Goal: Task Accomplishment & Management: Use online tool/utility

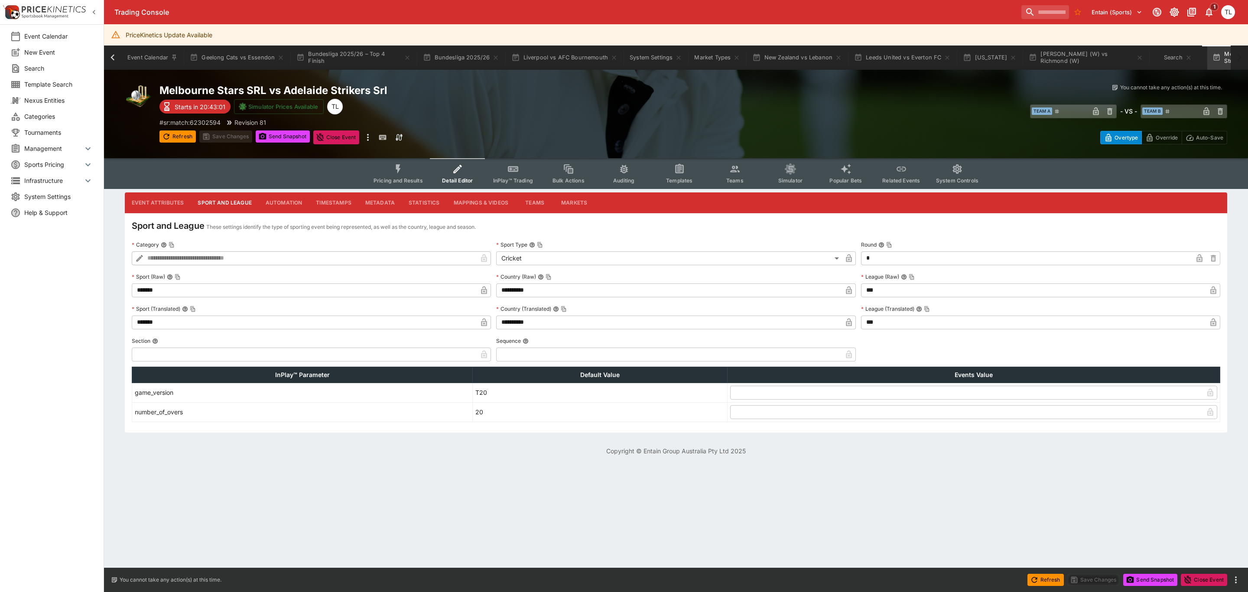
scroll to position [0, 98]
click at [481, 61] on button "Liverpool vs AFC Bournemouth" at bounding box center [466, 58] width 117 height 24
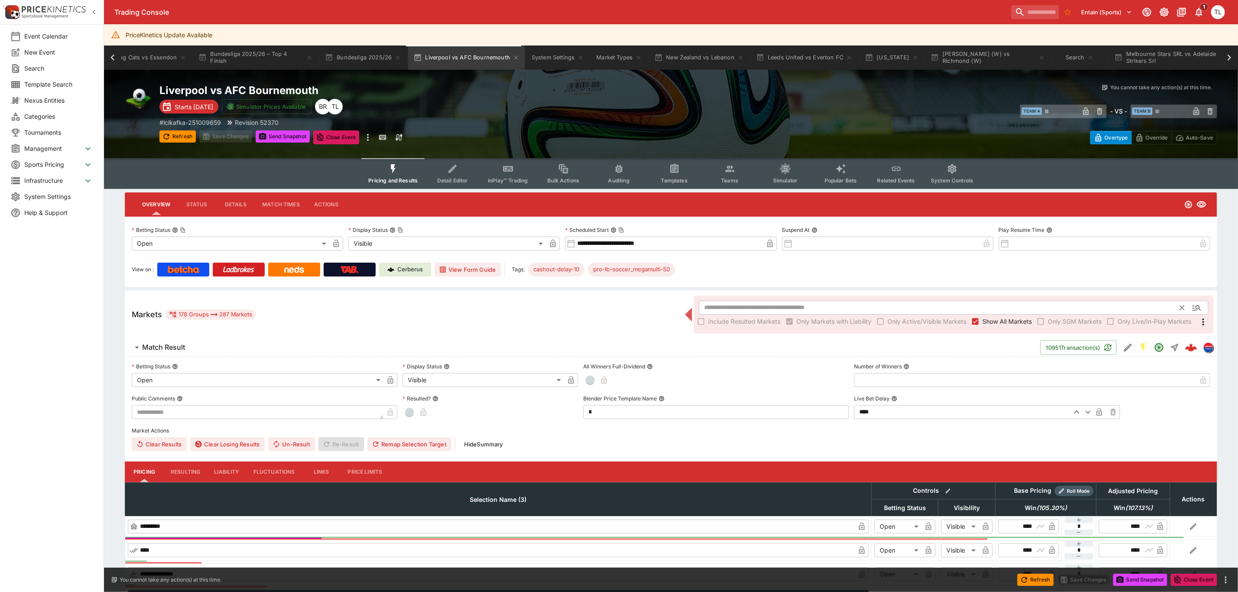
click at [713, 306] on input "text" at bounding box center [940, 308] width 482 height 14
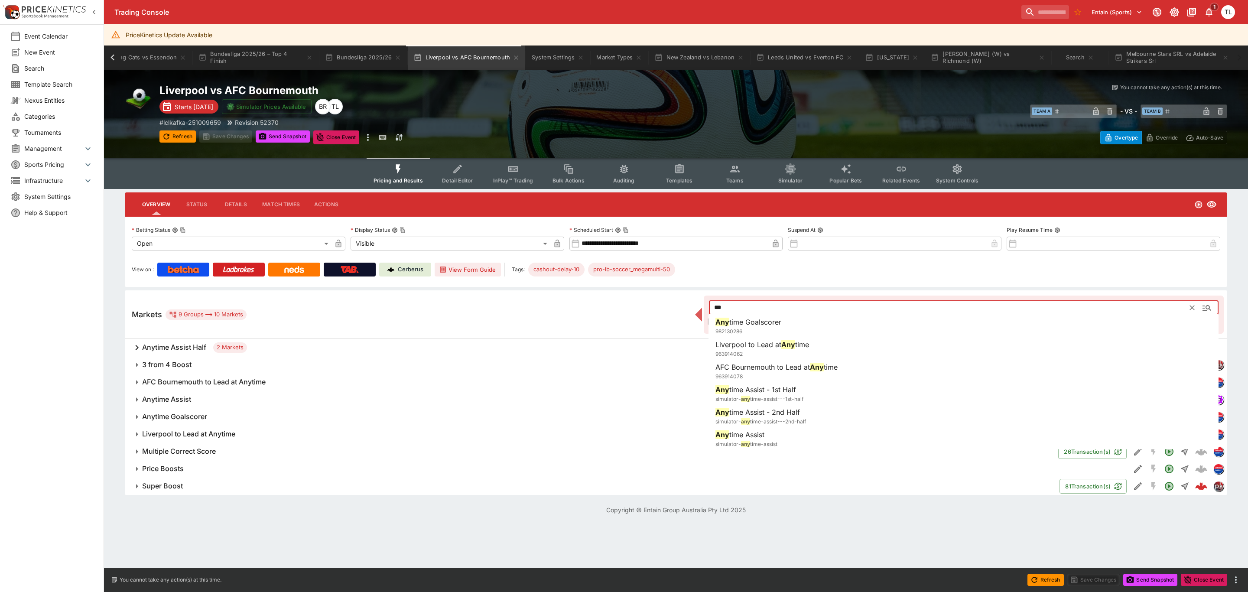
type input "***"
click at [189, 365] on h6 "3 from 4 Boost" at bounding box center [166, 364] width 49 height 9
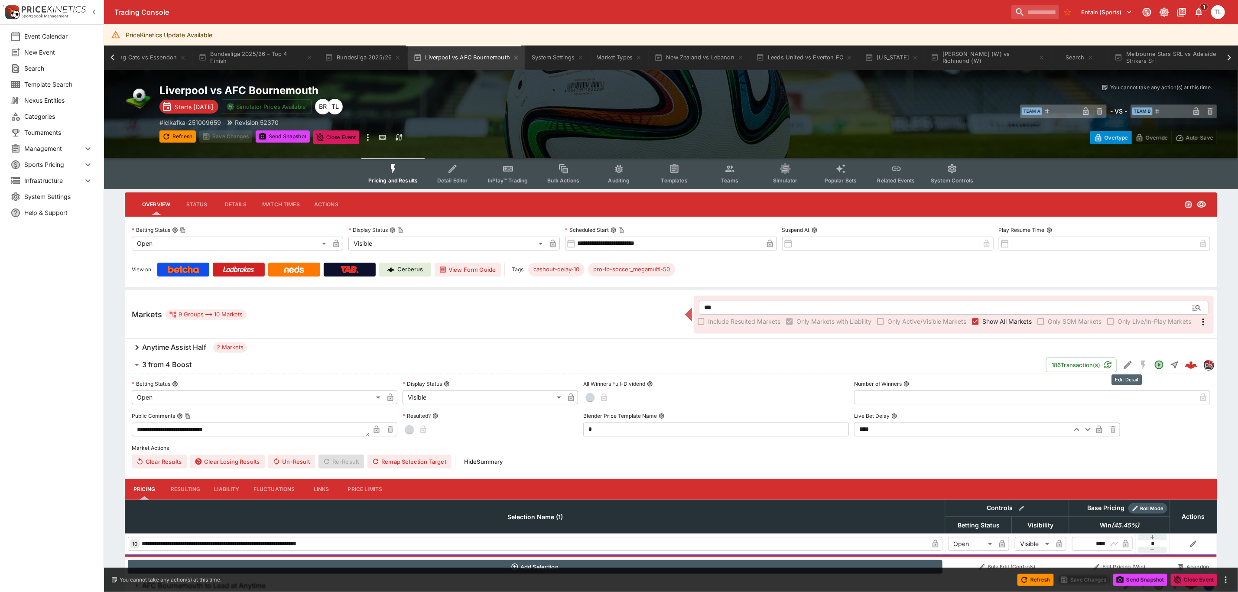
click at [1127, 363] on icon "Edit Detail" at bounding box center [1128, 365] width 10 height 10
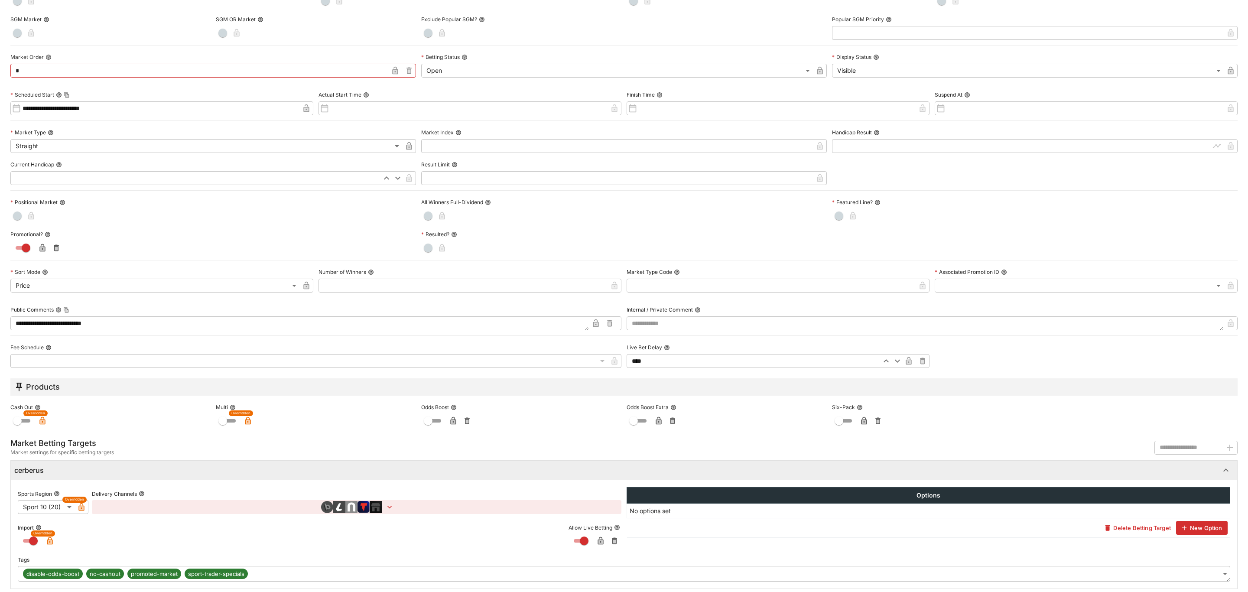
scroll to position [140, 0]
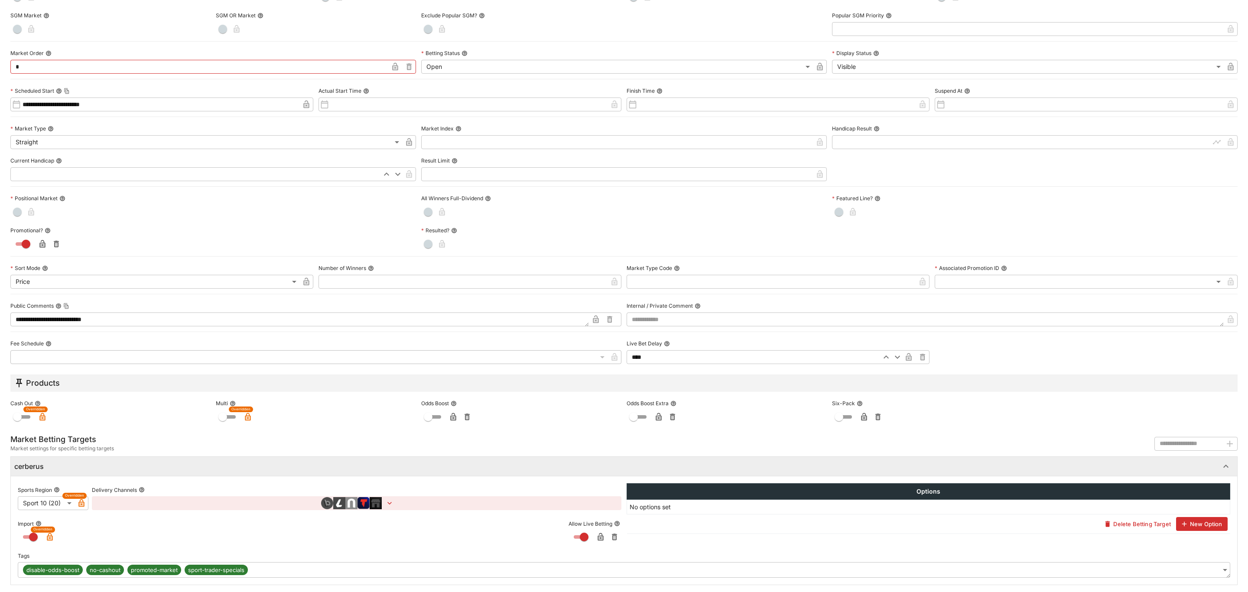
click at [389, 502] on icon "button" at bounding box center [390, 503] width 4 height 3
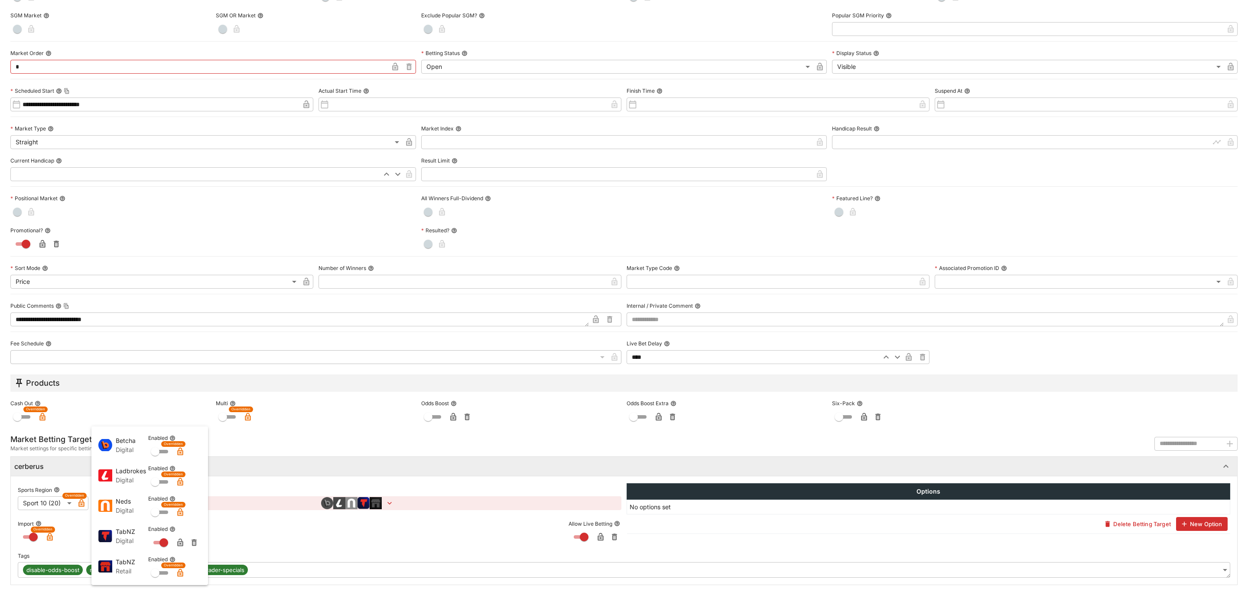
click at [604, 225] on div at bounding box center [624, 296] width 1248 height 592
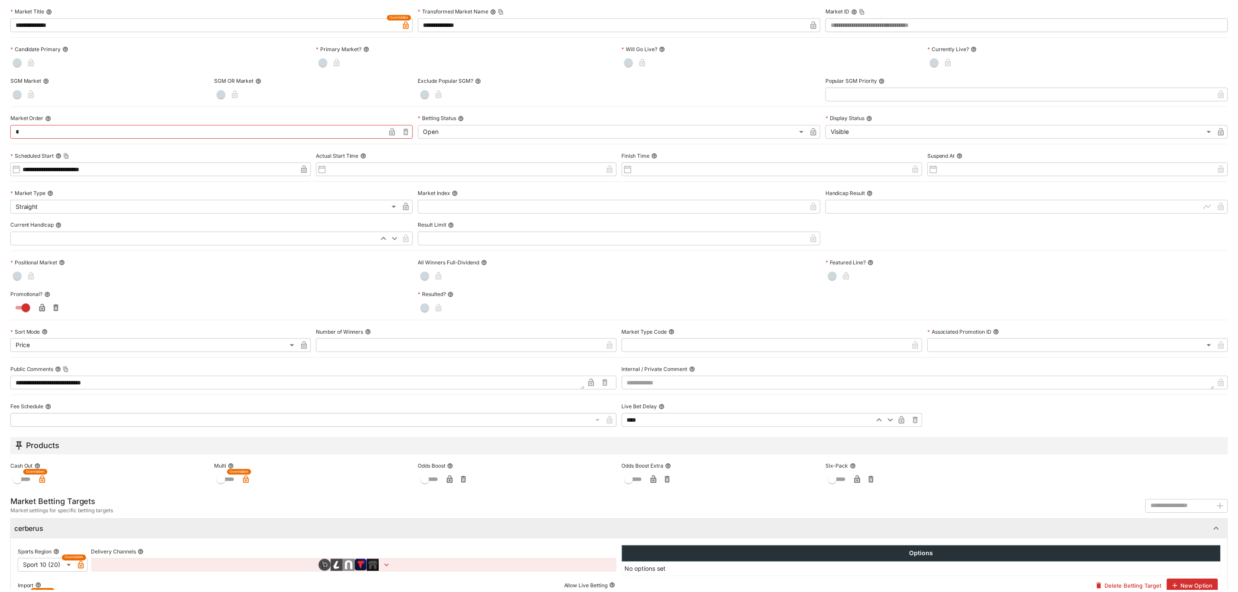
scroll to position [0, 0]
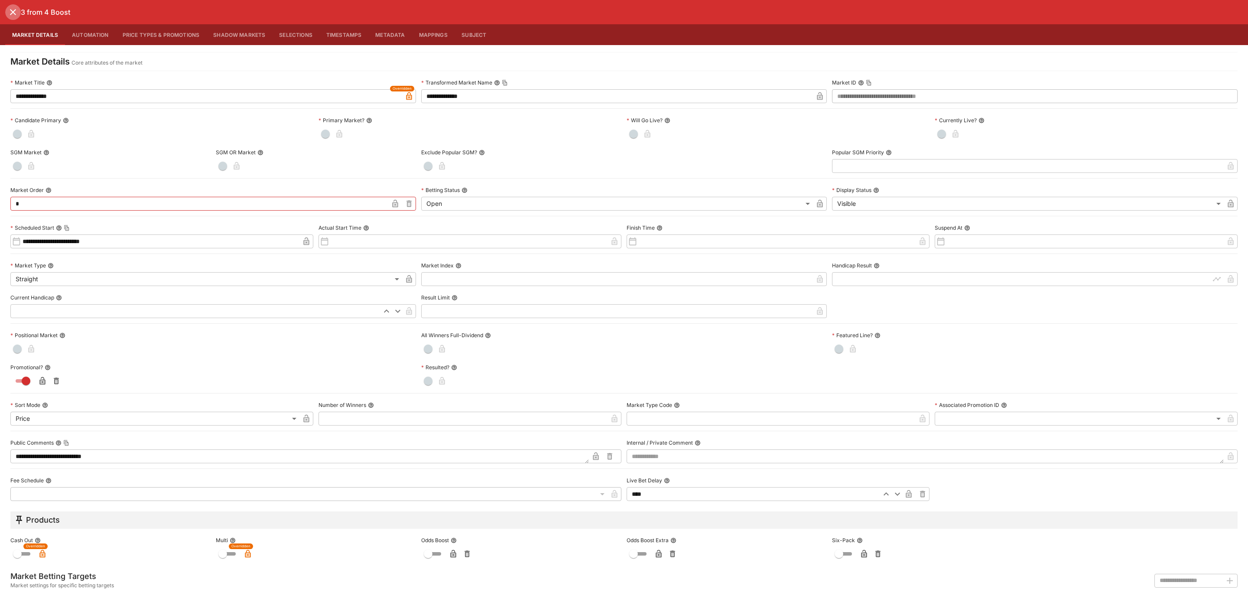
click at [8, 9] on icon "close" at bounding box center [13, 12] width 10 height 10
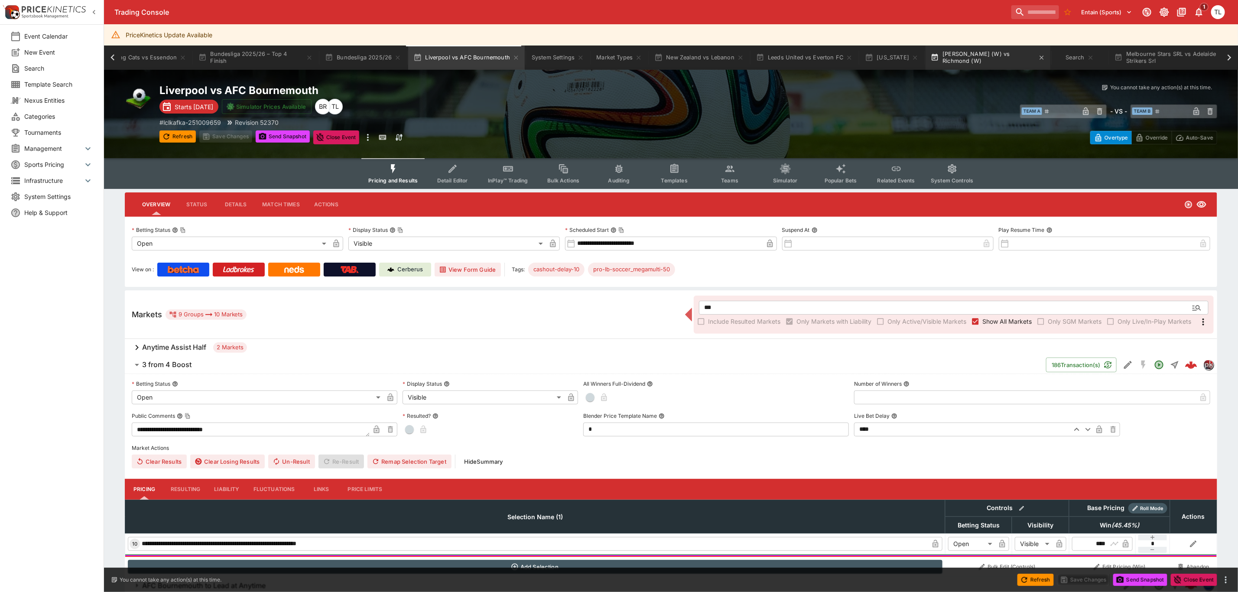
click at [991, 55] on button "[PERSON_NAME] (W) vs Richmond (W)" at bounding box center [988, 58] width 125 height 24
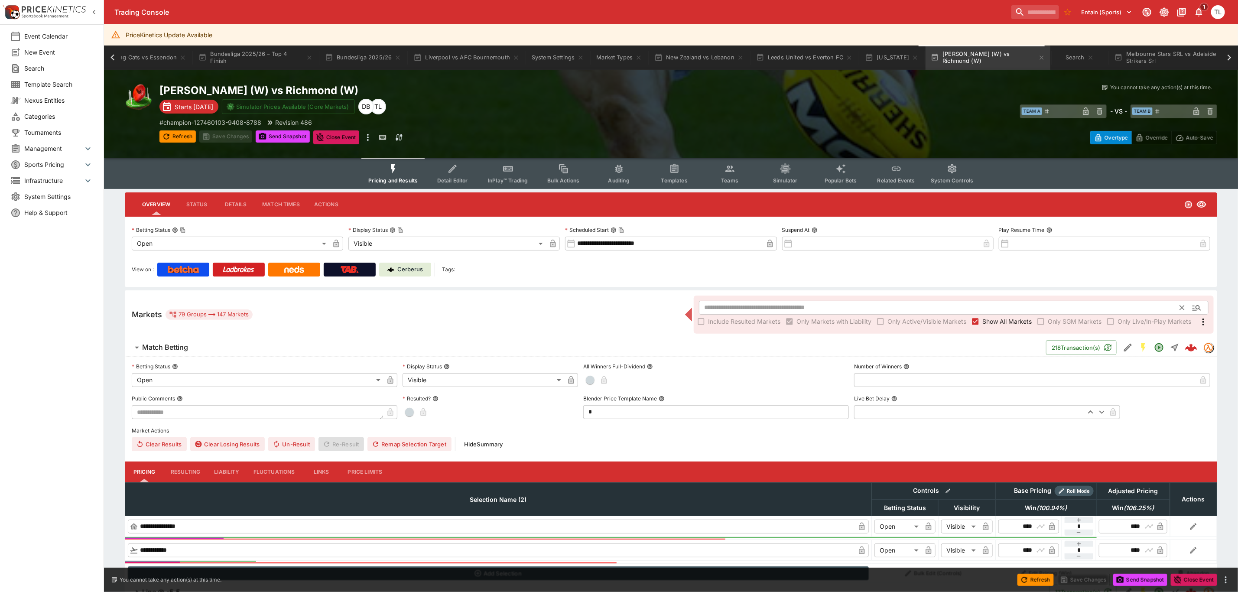
click at [759, 310] on input "text" at bounding box center [940, 308] width 482 height 14
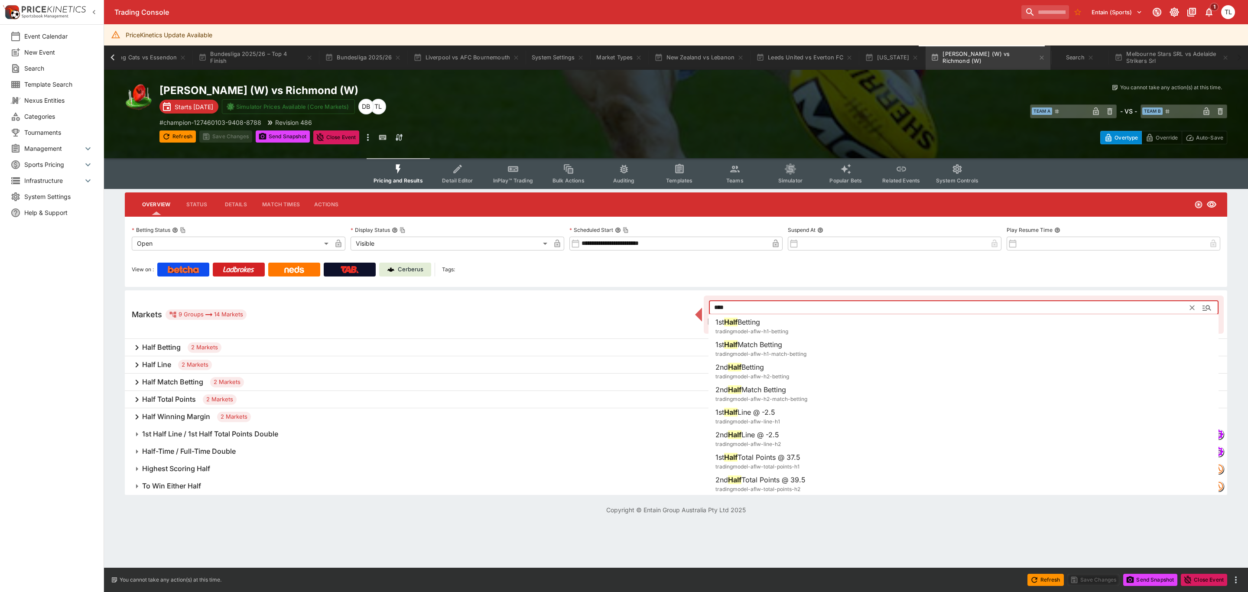
type input "****"
click at [688, 184] on button "Templates" at bounding box center [679, 173] width 55 height 31
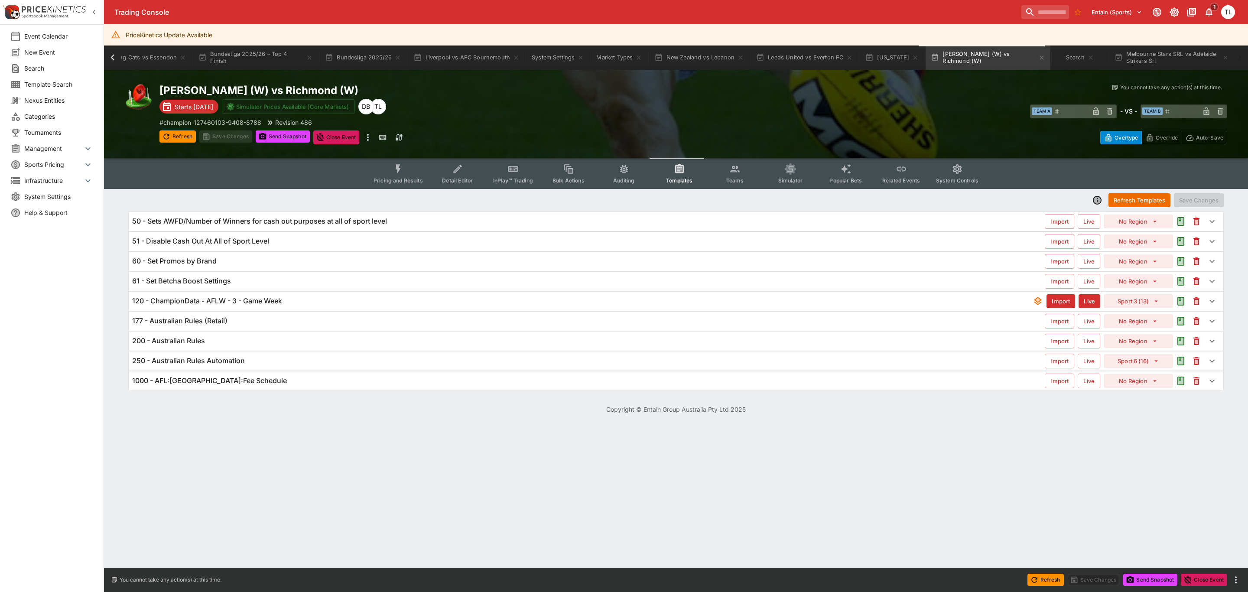
click at [268, 345] on div "200 - Australian Rules" at bounding box center [588, 340] width 913 height 9
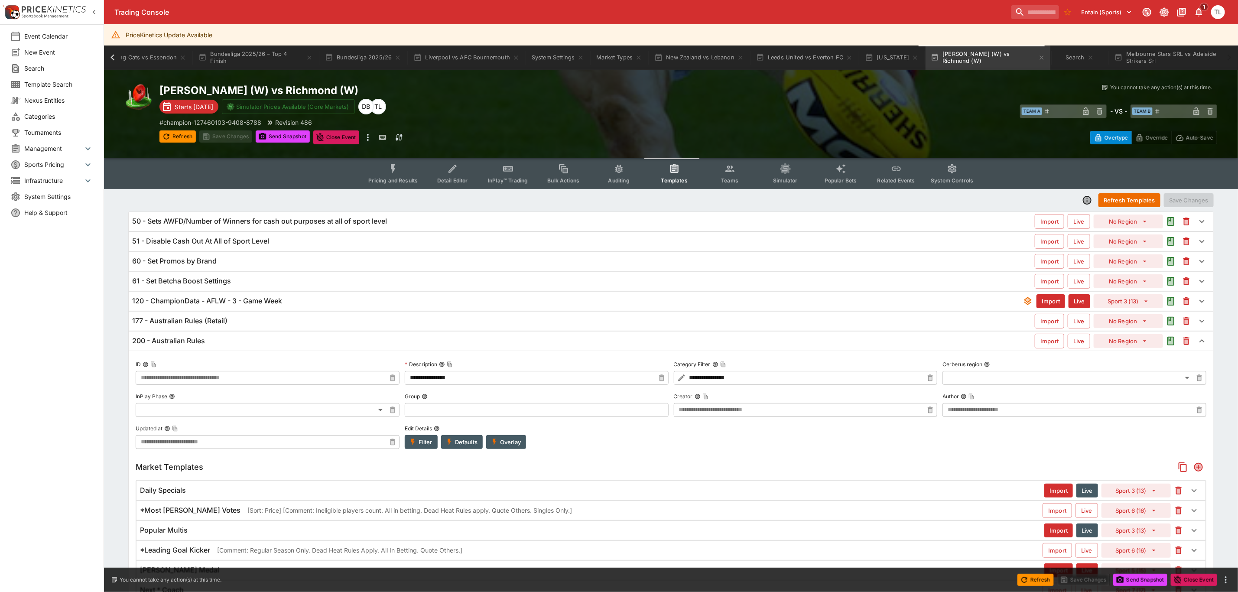
type input "**********"
click at [244, 300] on h6 "120 - ChampionData - AFLW - 3 - Game Week" at bounding box center [207, 300] width 150 height 9
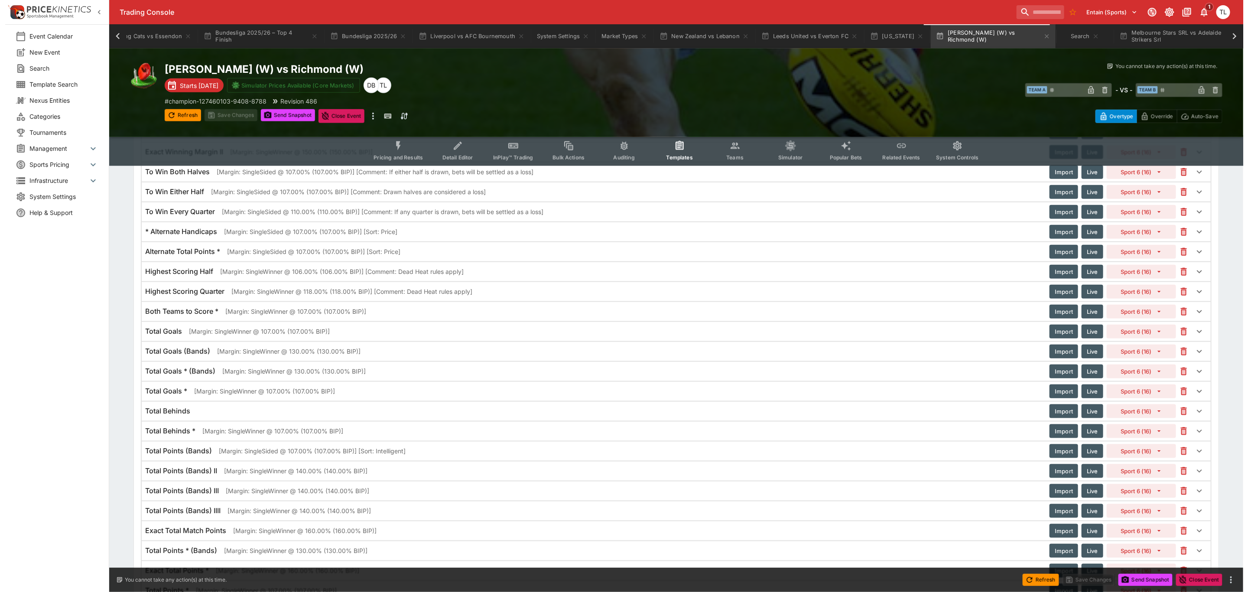
scroll to position [857, 0]
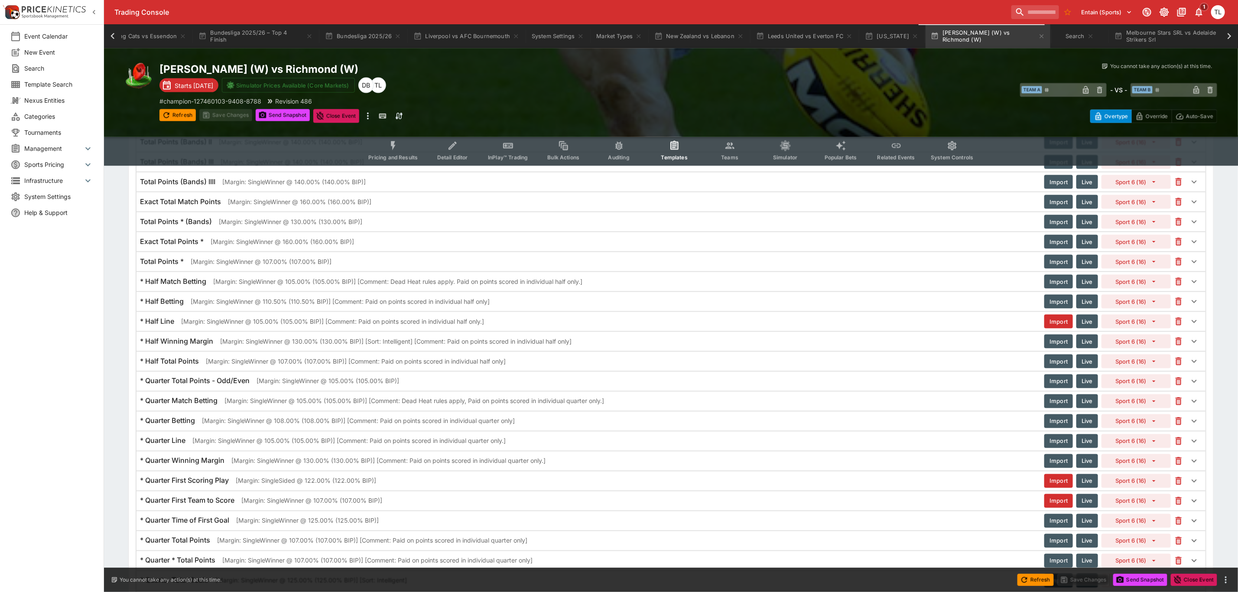
click at [307, 286] on p "[Margin: SingleWinner @ 105.00% (105.00% BIP)] [Comment: Dead Heat rules apply.…" at bounding box center [397, 281] width 369 height 9
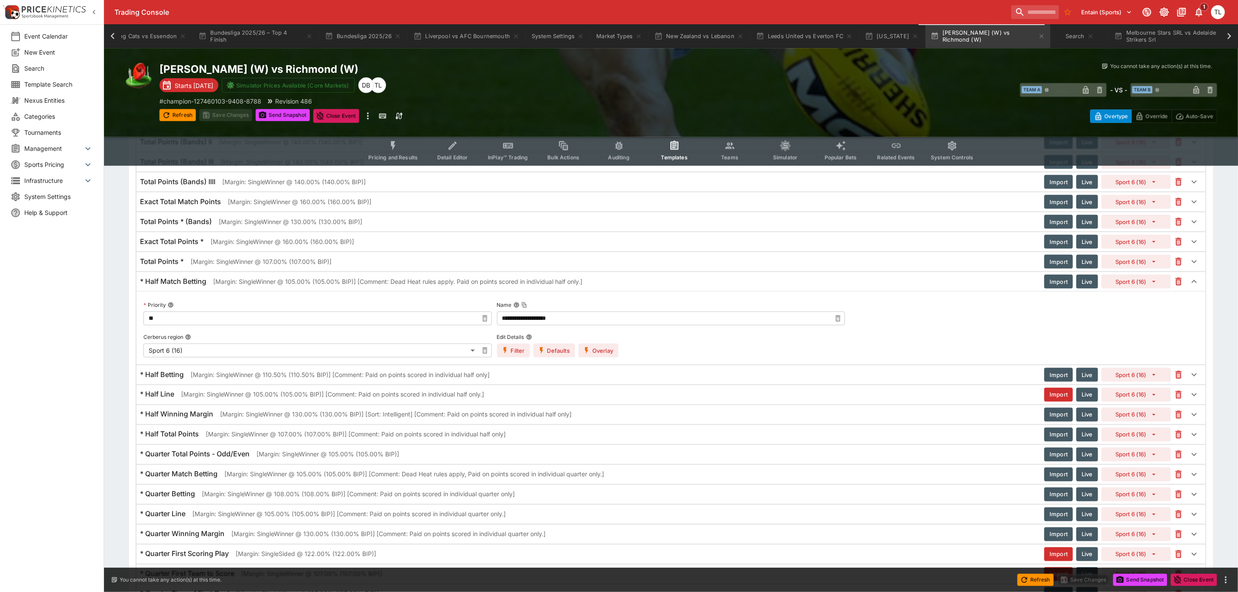
click at [616, 358] on button "Overlay" at bounding box center [599, 351] width 40 height 14
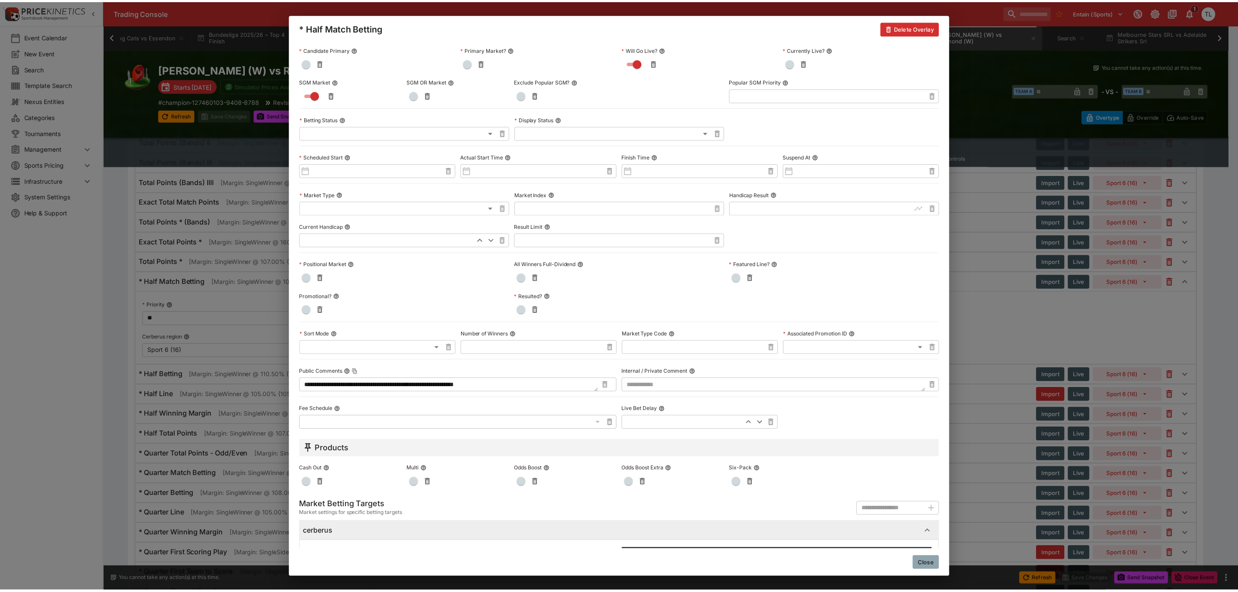
scroll to position [197, 0]
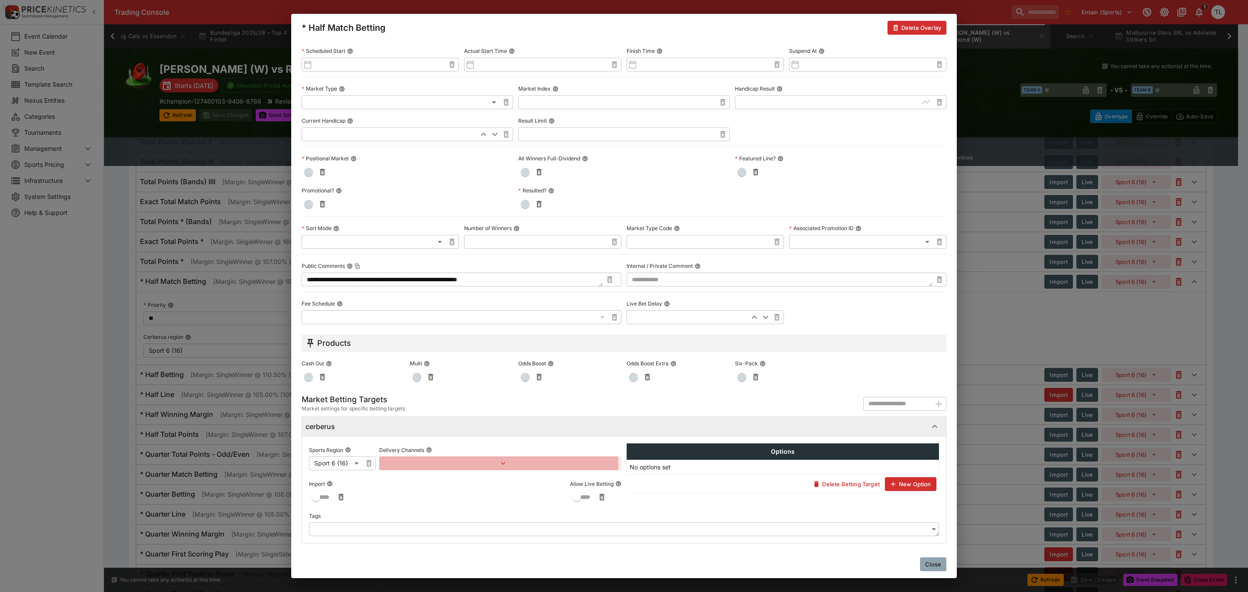
click at [499, 464] on icon "button" at bounding box center [503, 463] width 9 height 9
click at [443, 483] on button "Add Target Brands" at bounding box center [416, 482] width 61 height 14
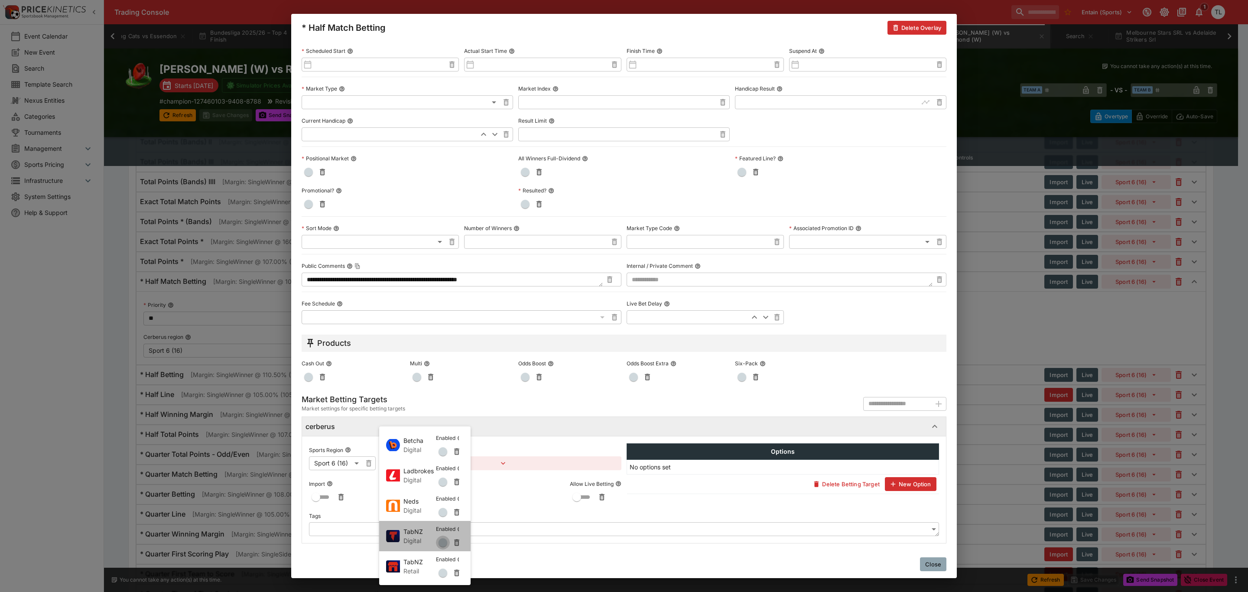
click at [445, 544] on span "button" at bounding box center [443, 542] width 9 height 9
click at [445, 514] on span "button" at bounding box center [443, 512] width 9 height 9
click at [441, 480] on span "button" at bounding box center [443, 482] width 9 height 9
click at [445, 572] on span "button" at bounding box center [443, 573] width 9 height 9
click at [440, 449] on span "button" at bounding box center [443, 451] width 9 height 9
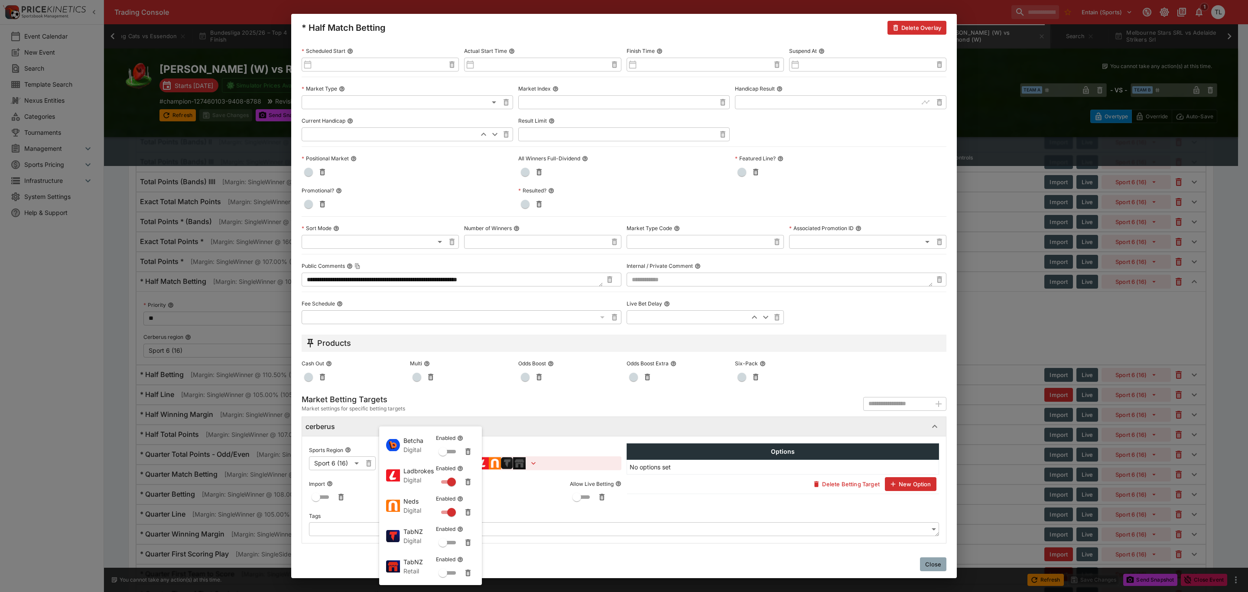
drag, startPoint x: 469, startPoint y: 453, endPoint x: 469, endPoint y: 461, distance: 8.2
click at [469, 452] on icon "button" at bounding box center [468, 452] width 3 height 3
click at [466, 546] on icon "button" at bounding box center [468, 542] width 9 height 9
click at [471, 578] on button "button" at bounding box center [468, 573] width 14 height 14
click at [936, 567] on div at bounding box center [624, 296] width 1248 height 592
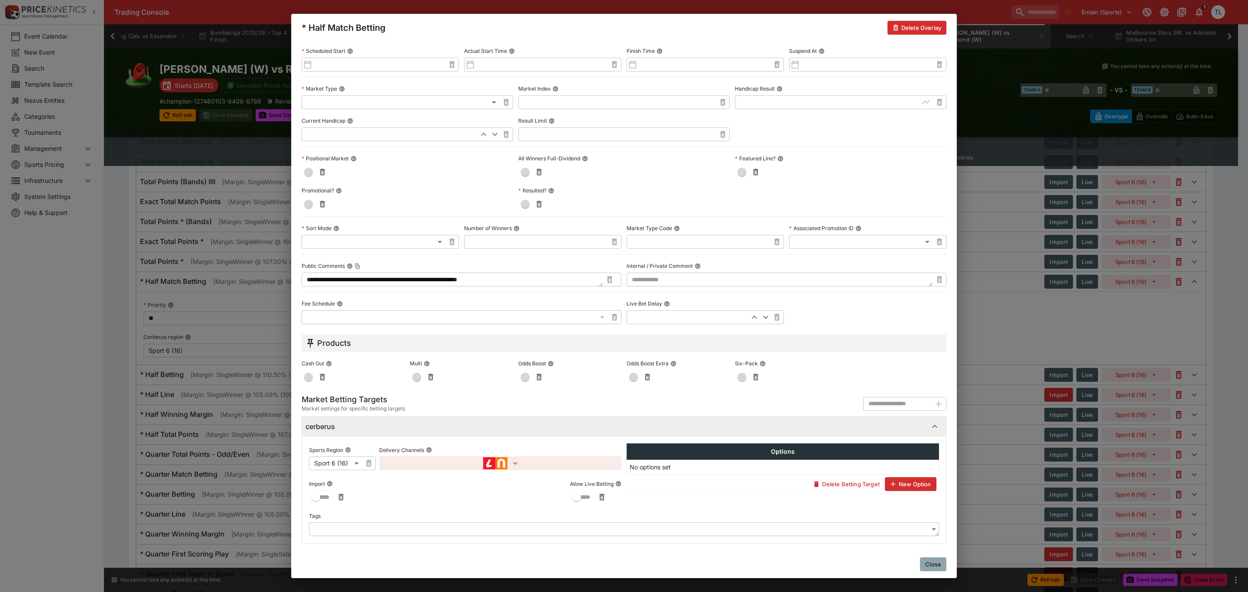
click at [936, 561] on button "Close" at bounding box center [933, 564] width 26 height 14
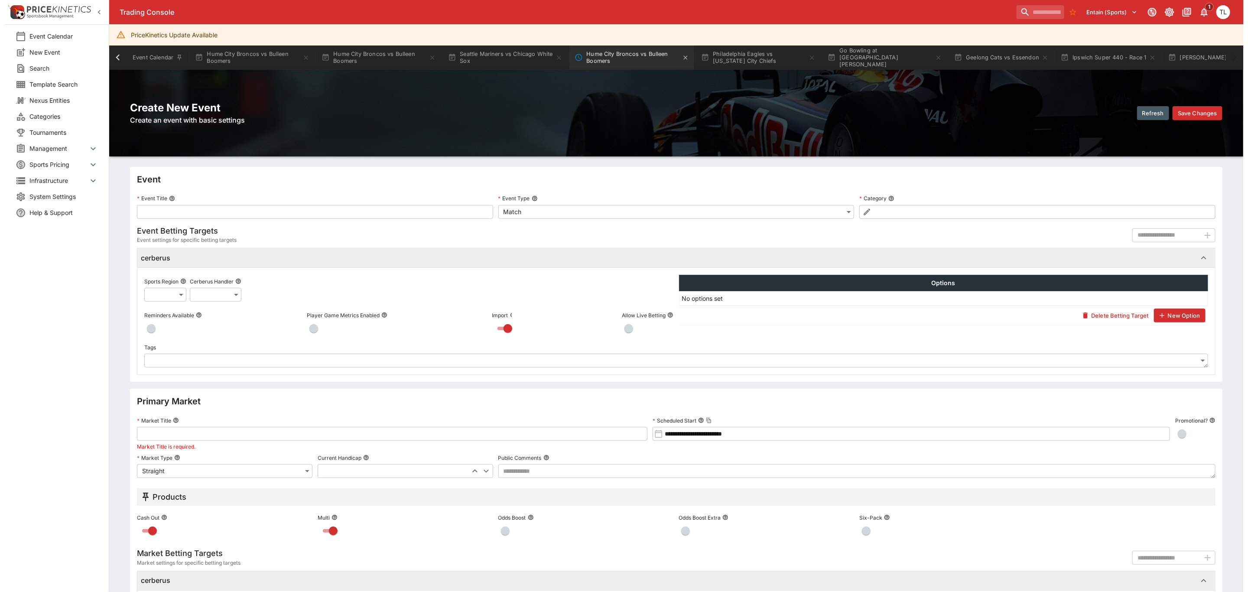
scroll to position [0, 302]
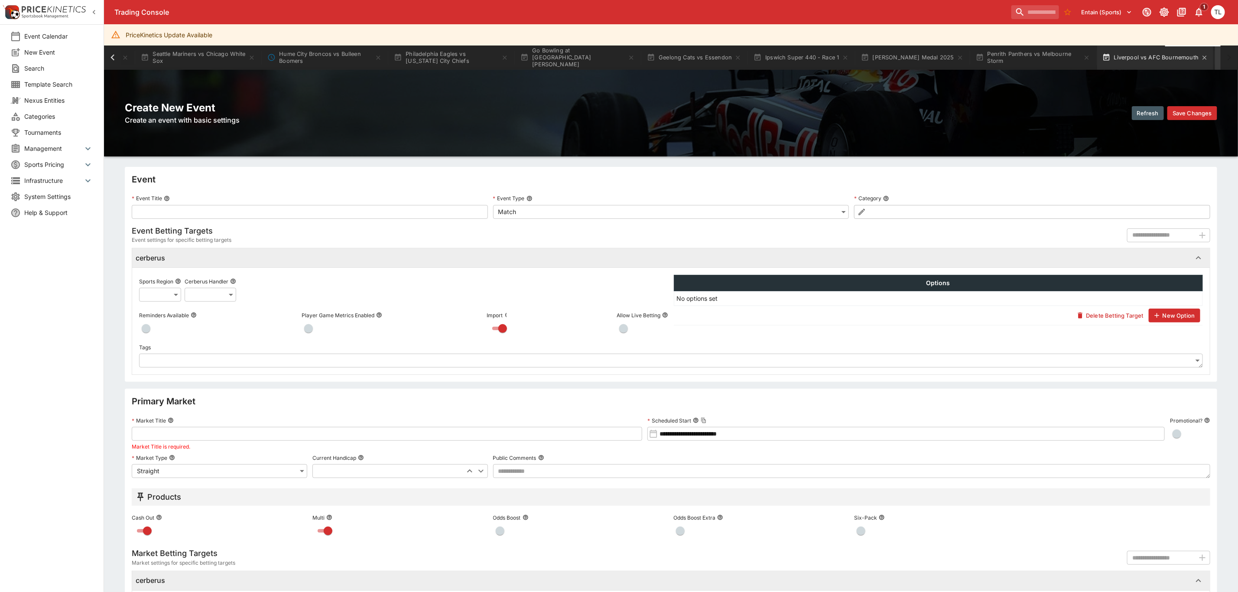
click at [1098, 56] on button "Liverpool vs AFC Bournemouth" at bounding box center [1156, 58] width 117 height 24
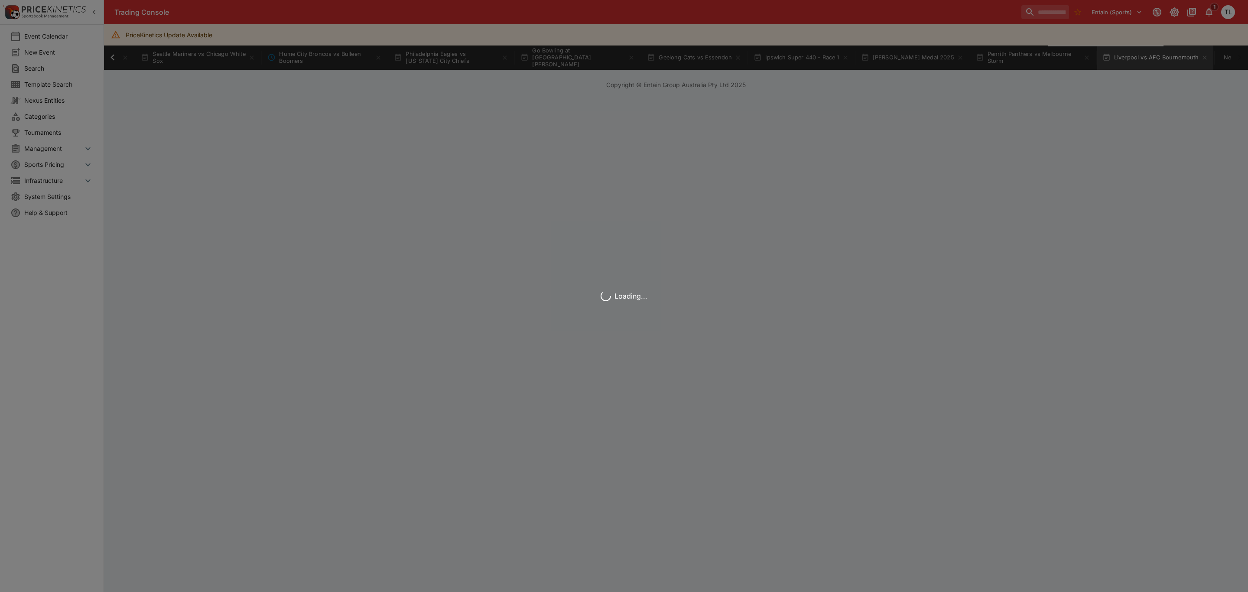
scroll to position [0, 294]
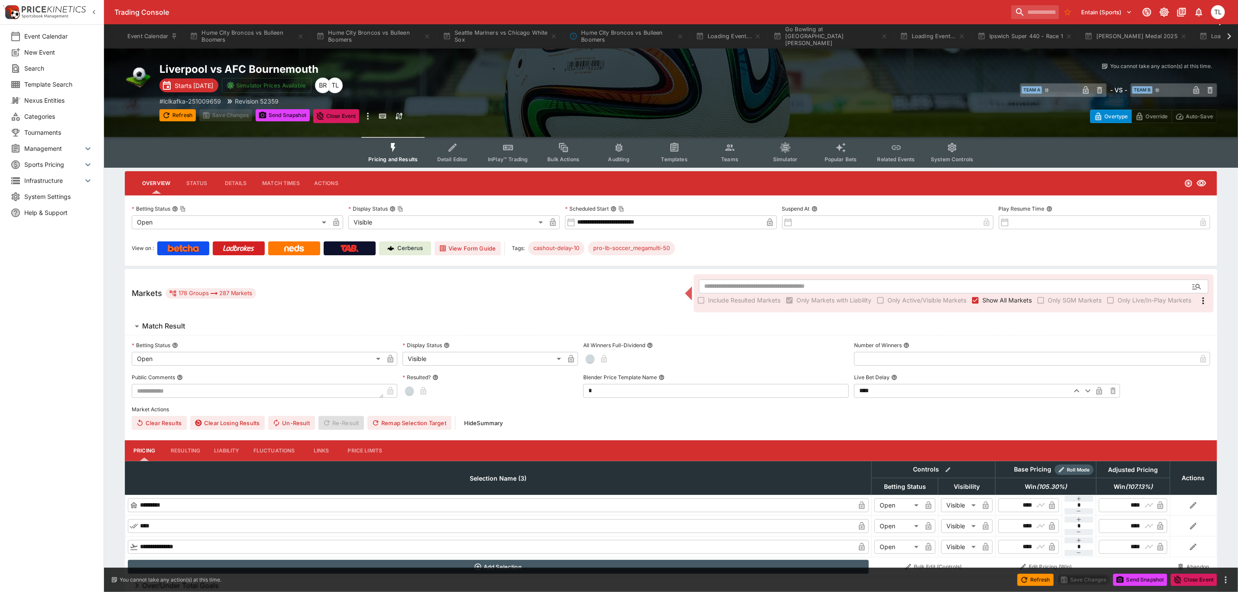
type input "**********"
type input "*******"
type input "**********"
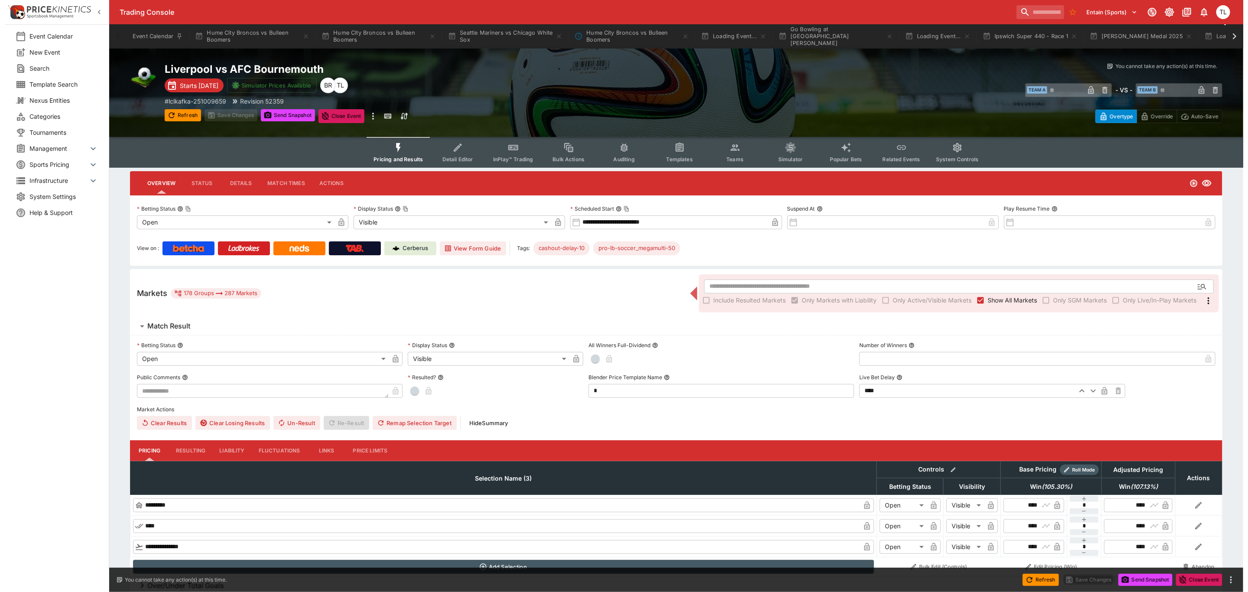
scroll to position [0, 114]
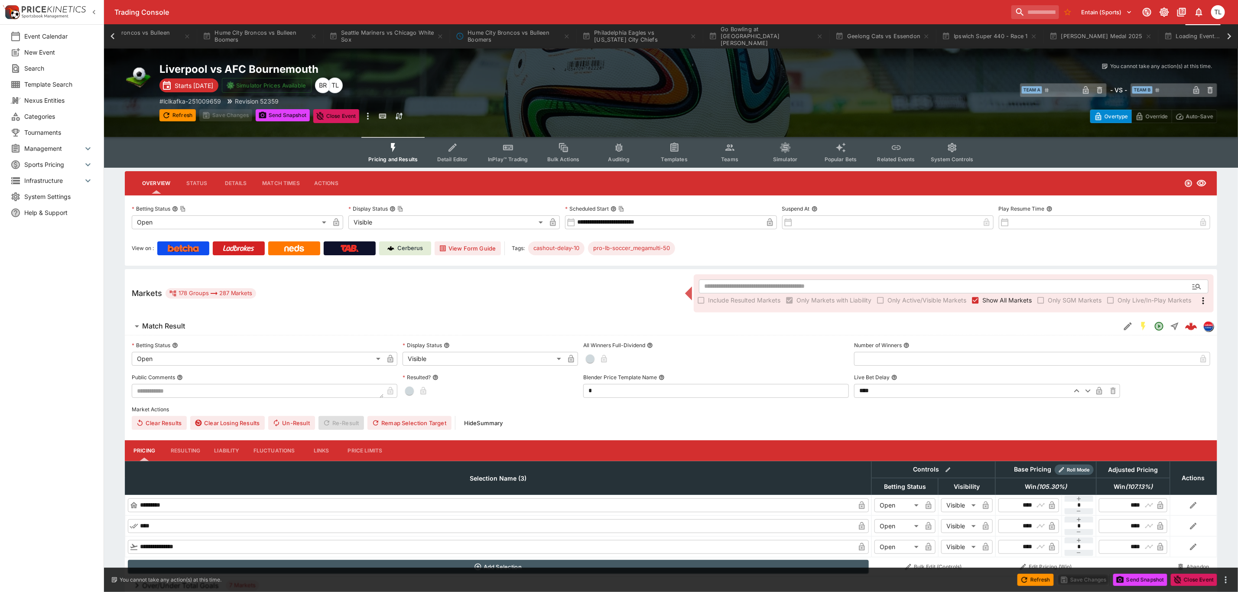
click at [1126, 329] on icon "Edit Detail" at bounding box center [1128, 326] width 10 height 10
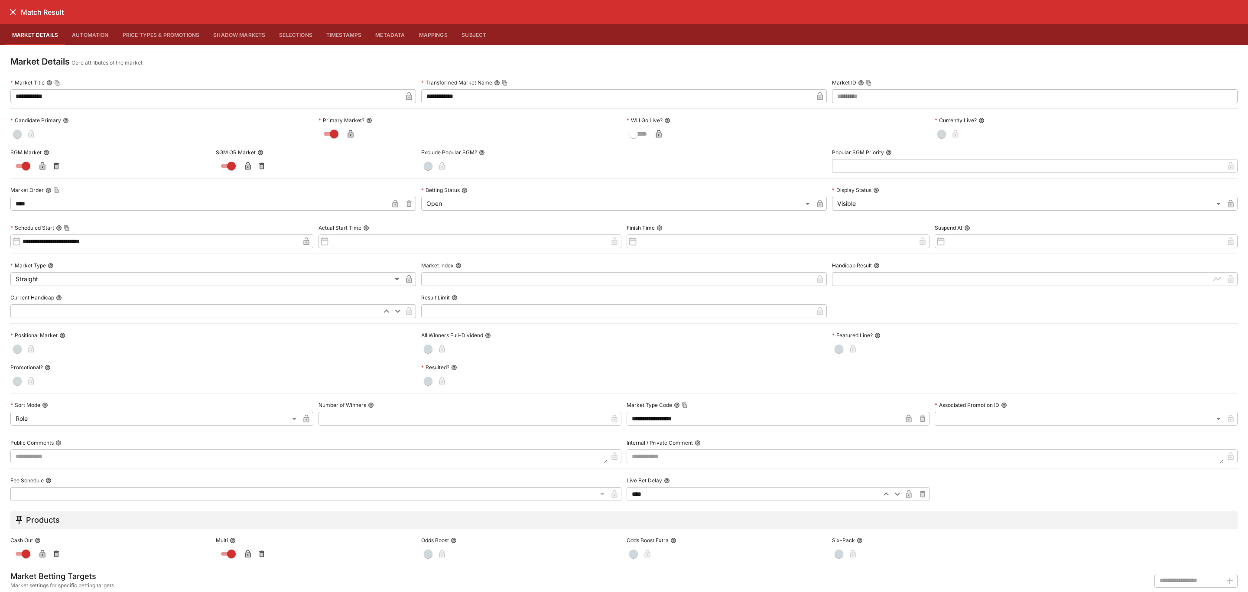
scroll to position [0, 244]
click at [1127, 327] on div "**********" at bounding box center [624, 288] width 1228 height 425
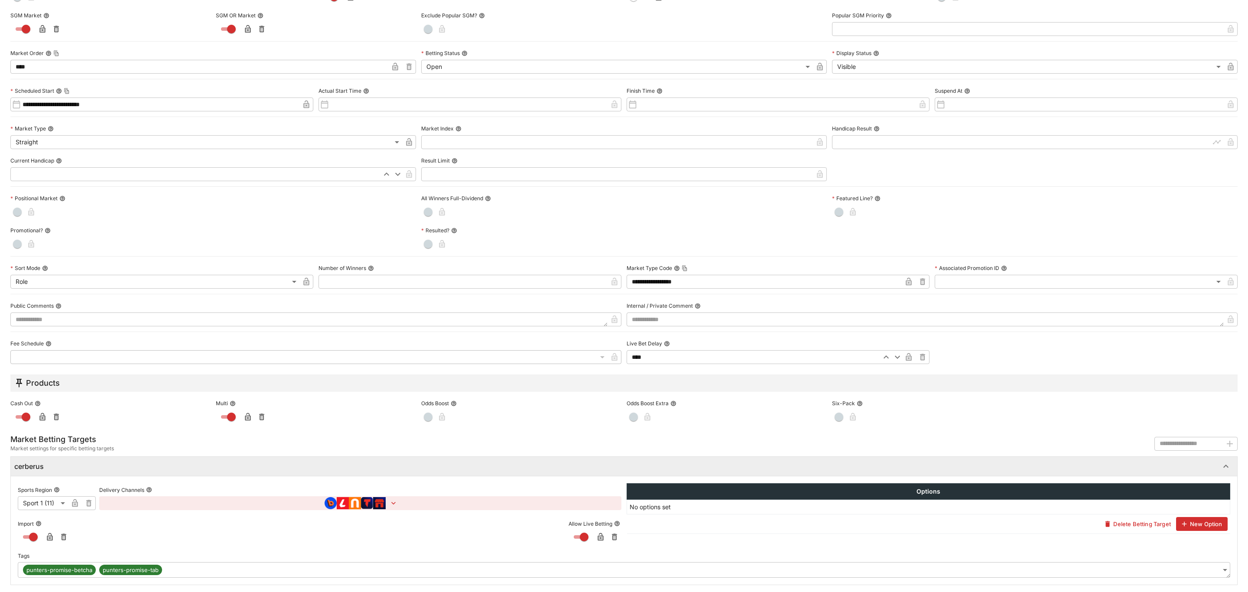
scroll to position [140, 0]
click at [393, 501] on icon "button" at bounding box center [393, 503] width 9 height 9
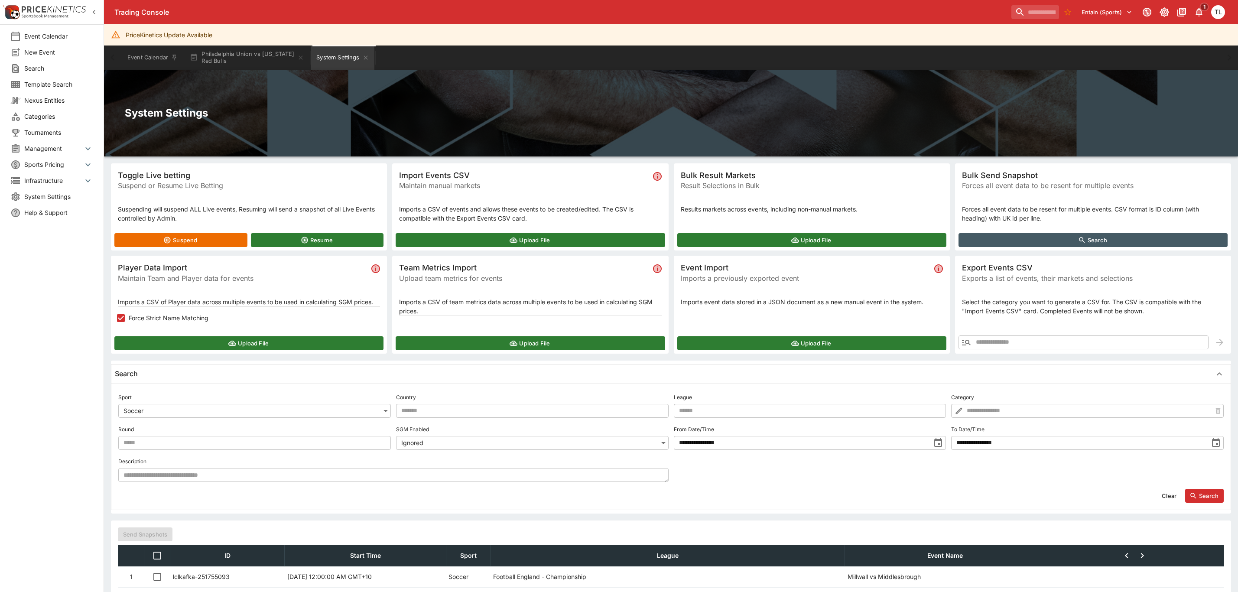
scroll to position [44, 0]
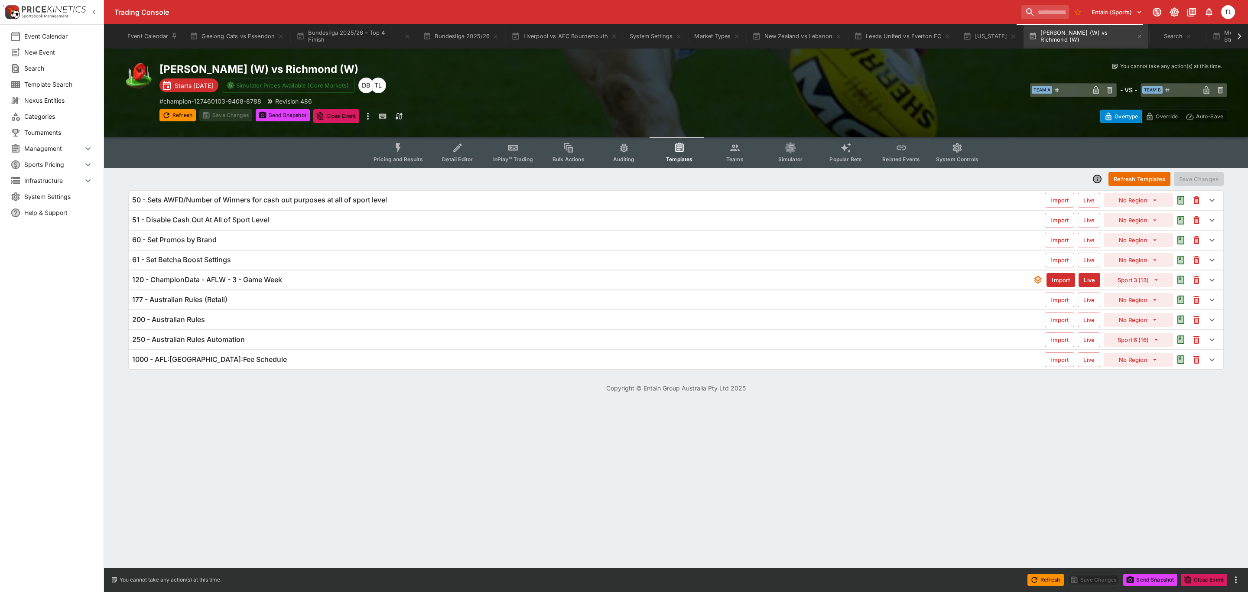
click at [388, 153] on button "Pricing and Results" at bounding box center [398, 152] width 63 height 31
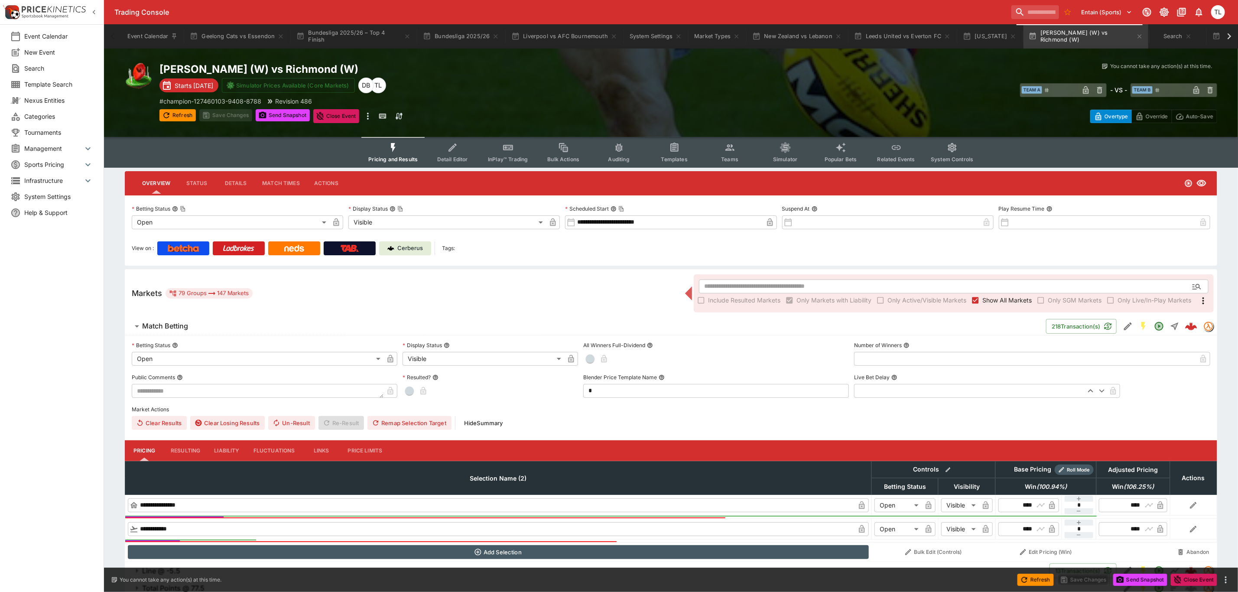
click at [672, 156] on span "Templates" at bounding box center [674, 159] width 26 height 7
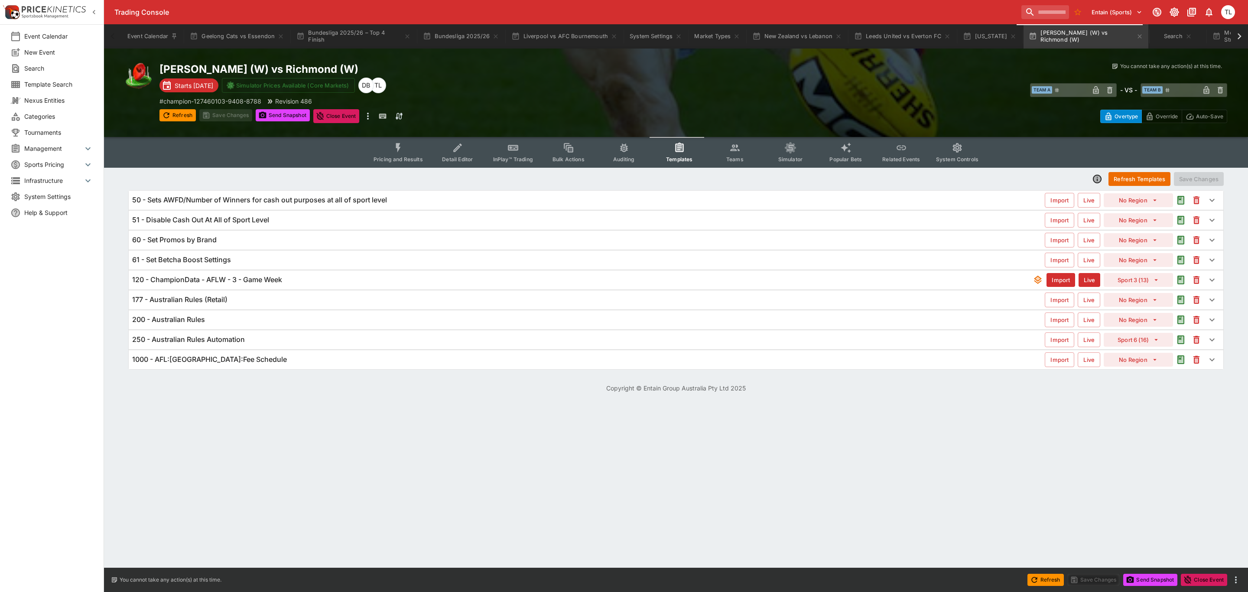
click at [306, 287] on div "120 - ChampionData - AFLW - 3 - Game Week Import Live Sport 3 (13)" at bounding box center [676, 279] width 1095 height 19
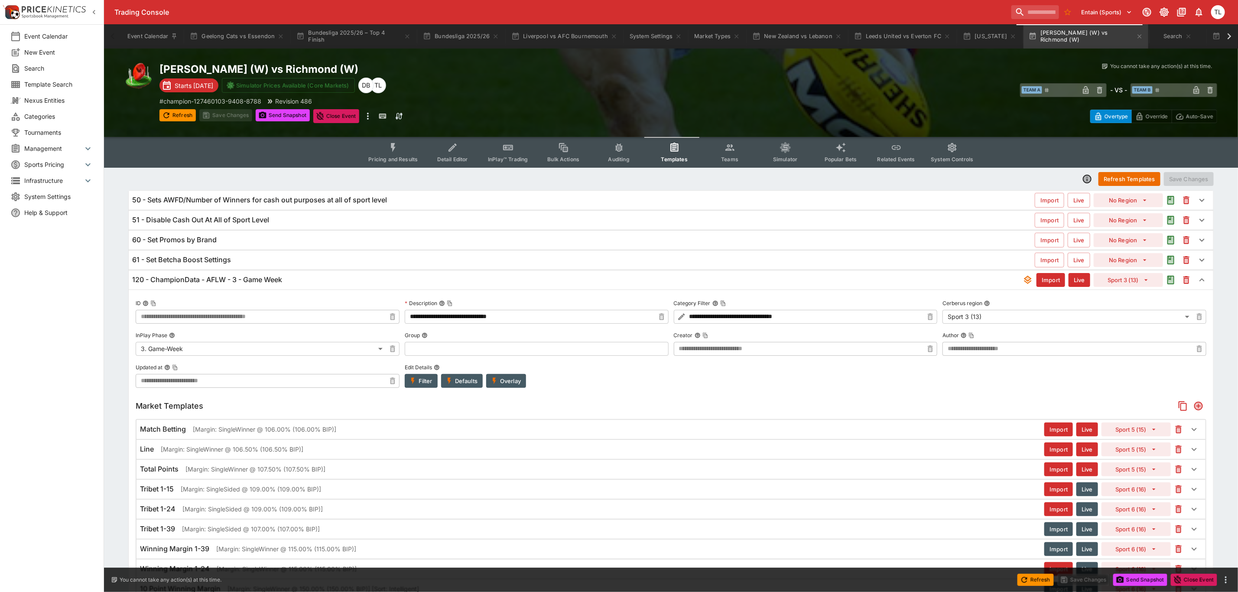
type input "**********"
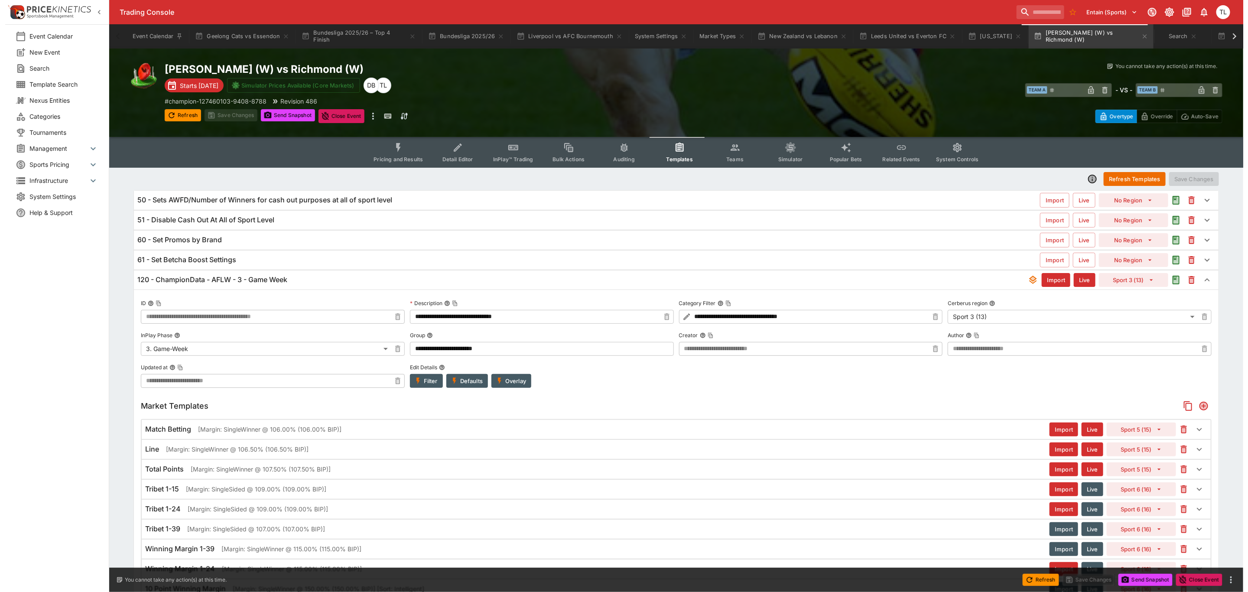
scroll to position [195, 0]
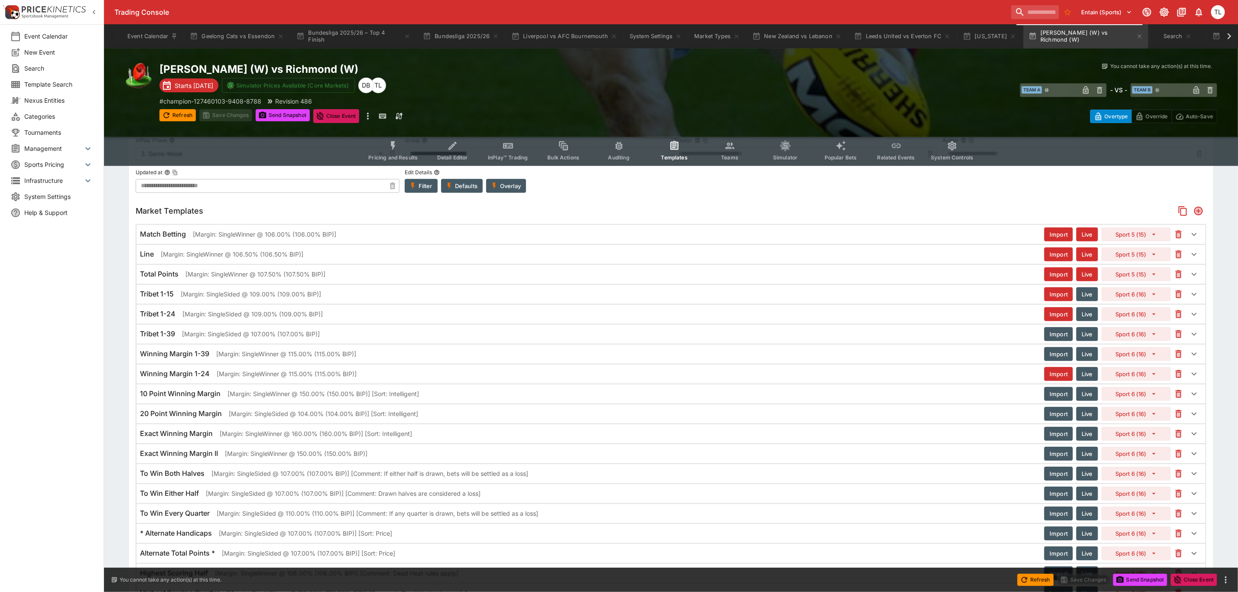
click at [461, 364] on div "Winning Margin 1-39 [Margin: SingleWinner @ 115.00% (115.00% BIP)] Import Live …" at bounding box center [671, 354] width 1069 height 19
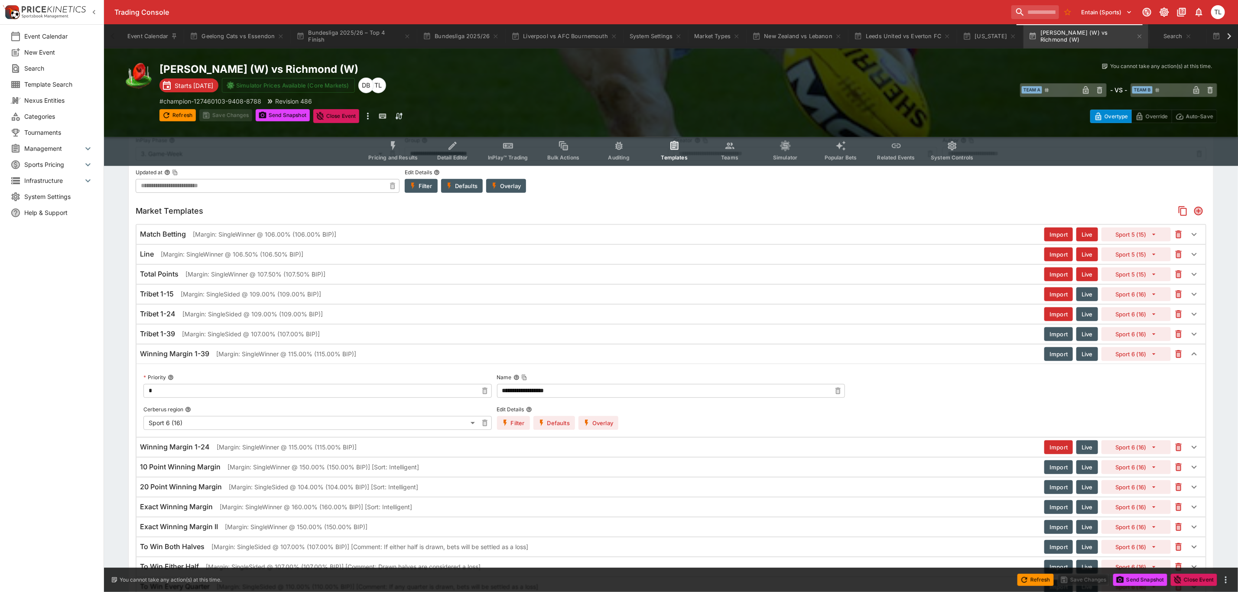
click at [602, 425] on button "Overlay" at bounding box center [599, 423] width 40 height 14
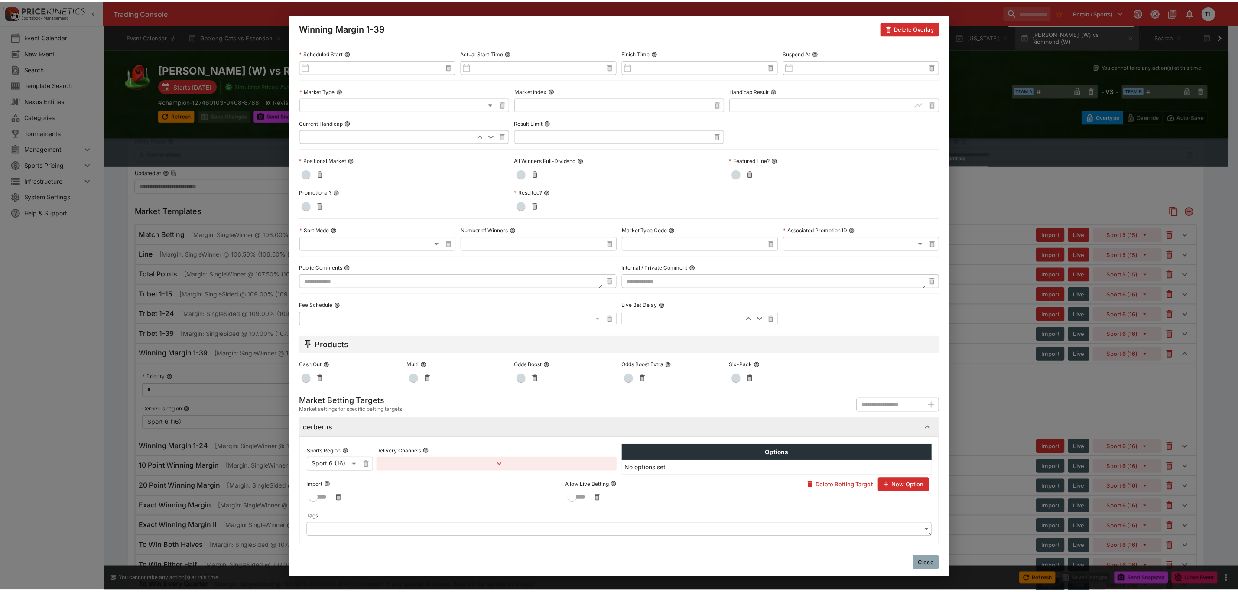
scroll to position [197, 0]
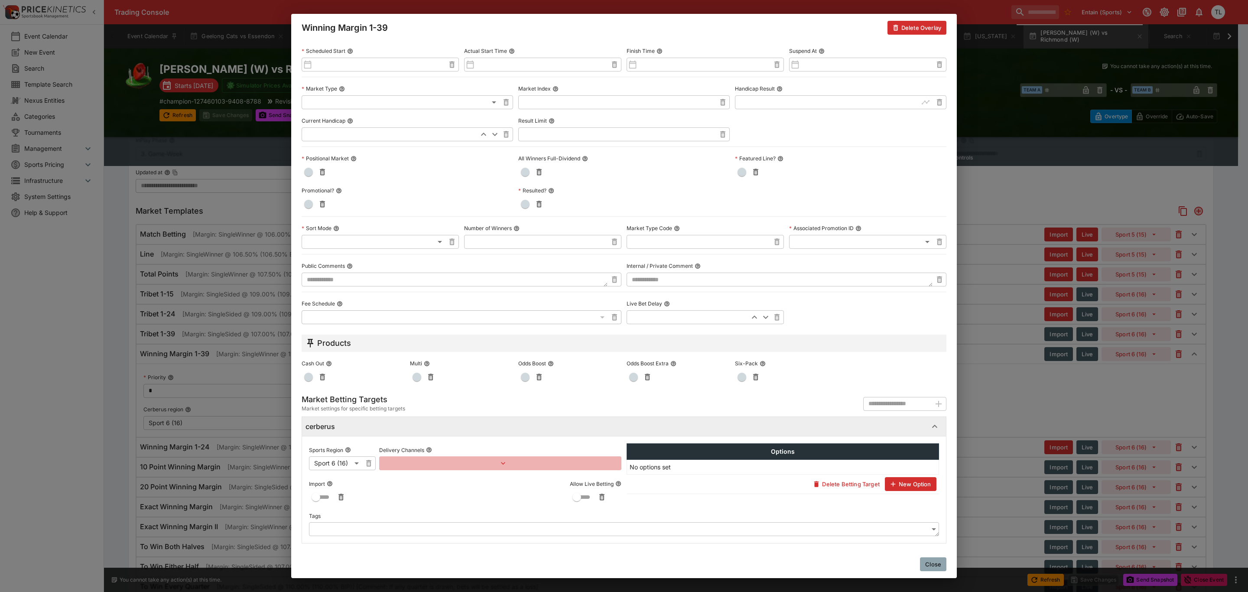
click at [515, 465] on button "button" at bounding box center [500, 463] width 242 height 14
click at [423, 483] on button "Add Target Brands" at bounding box center [416, 482] width 61 height 14
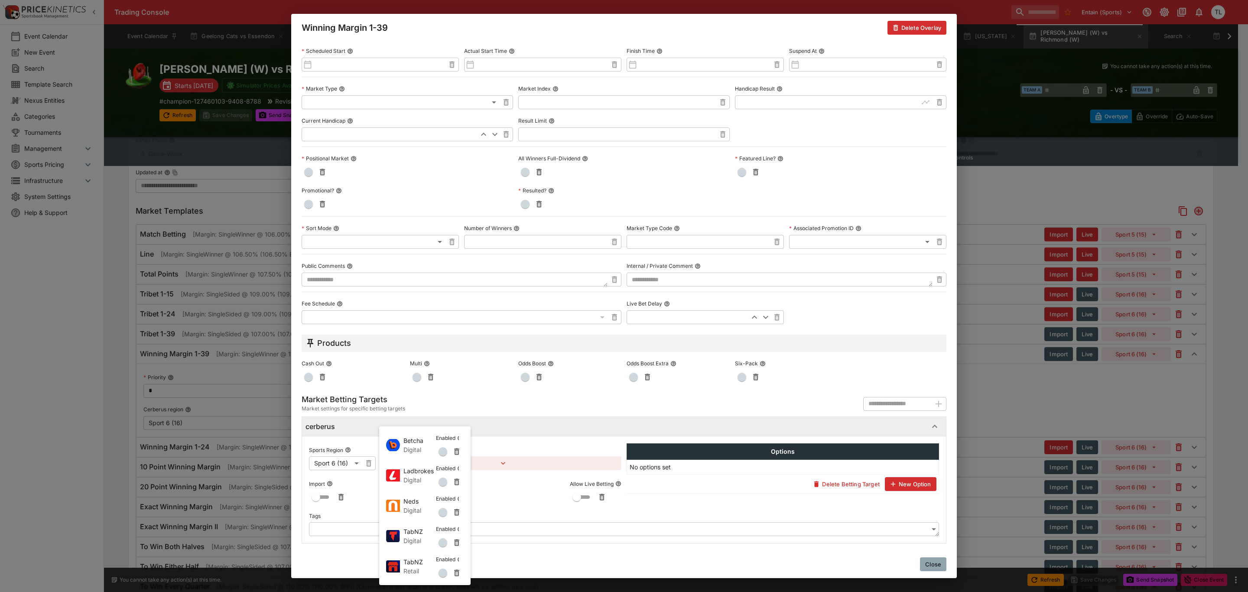
click at [932, 563] on div at bounding box center [624, 296] width 1248 height 592
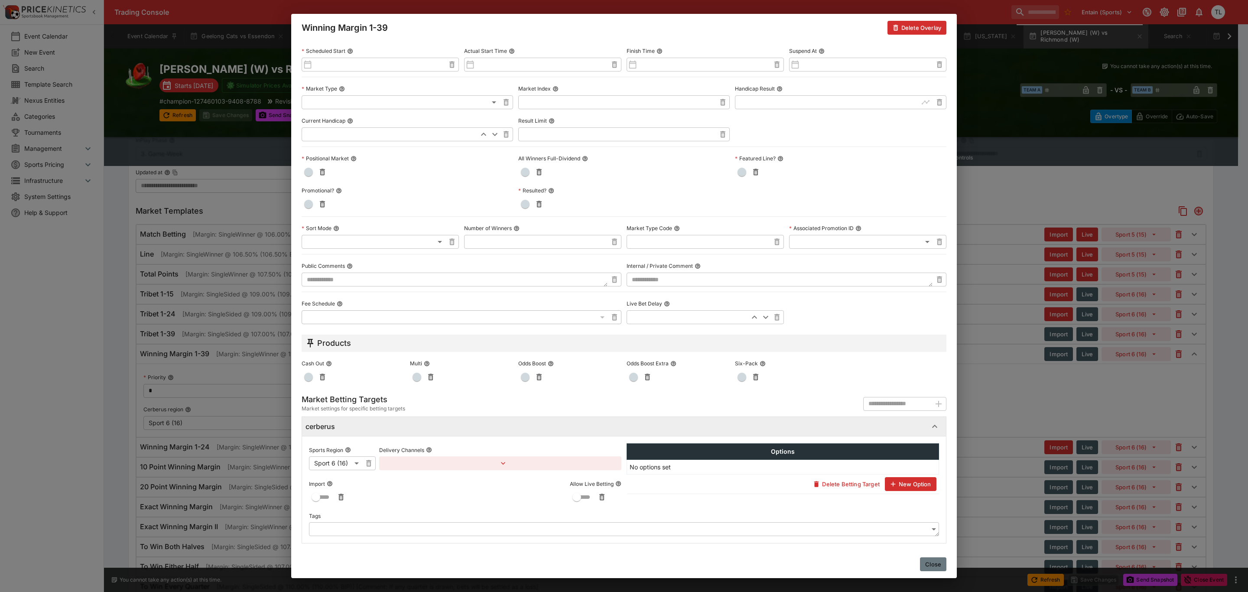
click at [935, 561] on button "Close" at bounding box center [933, 564] width 26 height 14
